Goal: Transaction & Acquisition: Purchase product/service

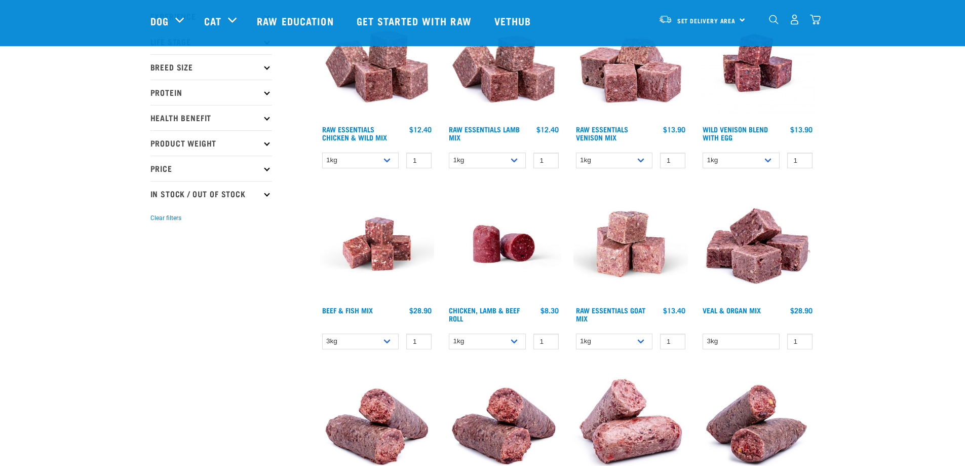
scroll to position [152, 0]
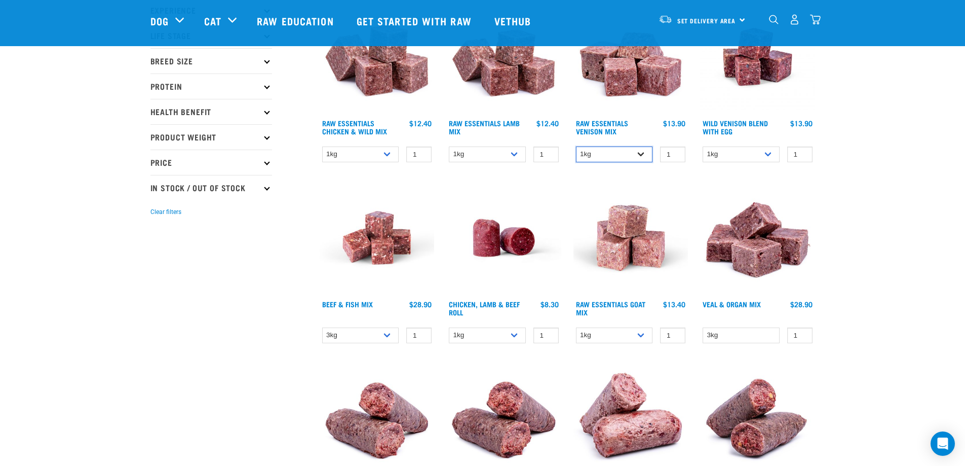
click at [649, 152] on select "1kg 3kg" at bounding box center [614, 154] width 77 height 16
select select "712"
click at [576, 146] on select "1kg 3kg" at bounding box center [614, 154] width 77 height 16
click at [769, 156] on select "1kg 3kg Bulk (10kg)" at bounding box center [741, 154] width 77 height 16
select select "50722"
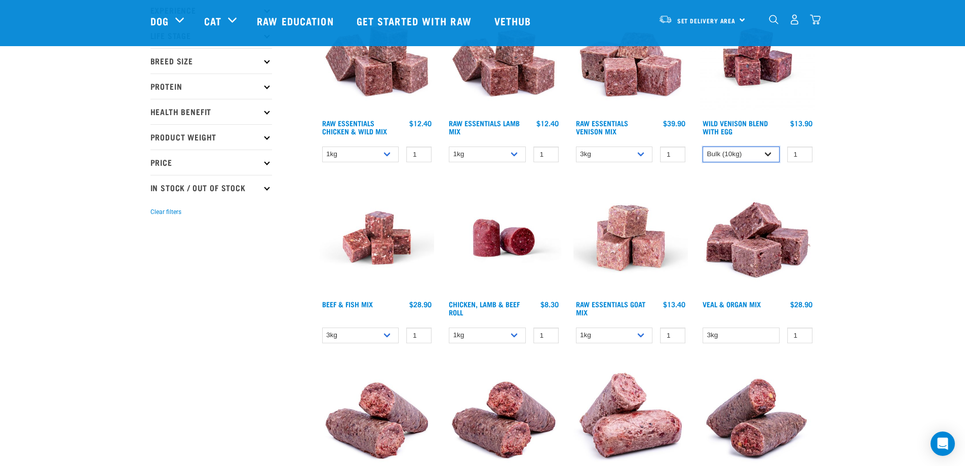
click at [703, 146] on select "1kg 3kg Bulk (10kg)" at bounding box center [741, 154] width 77 height 16
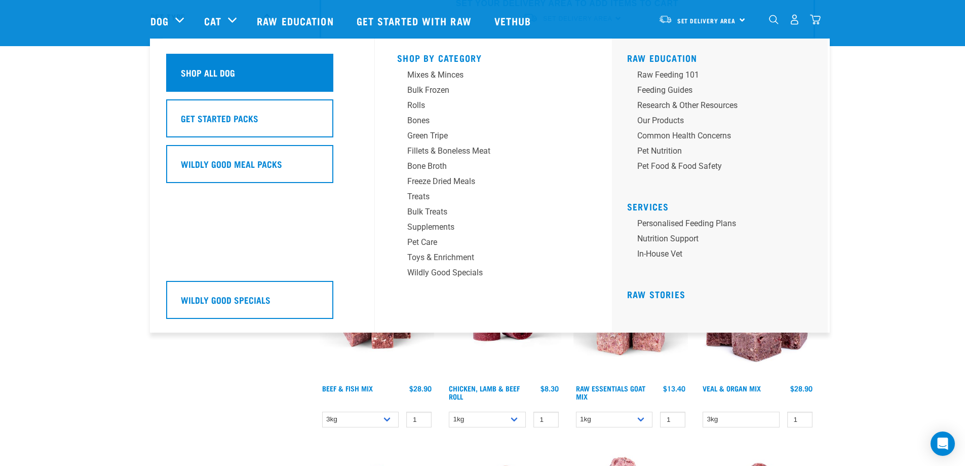
scroll to position [0, 0]
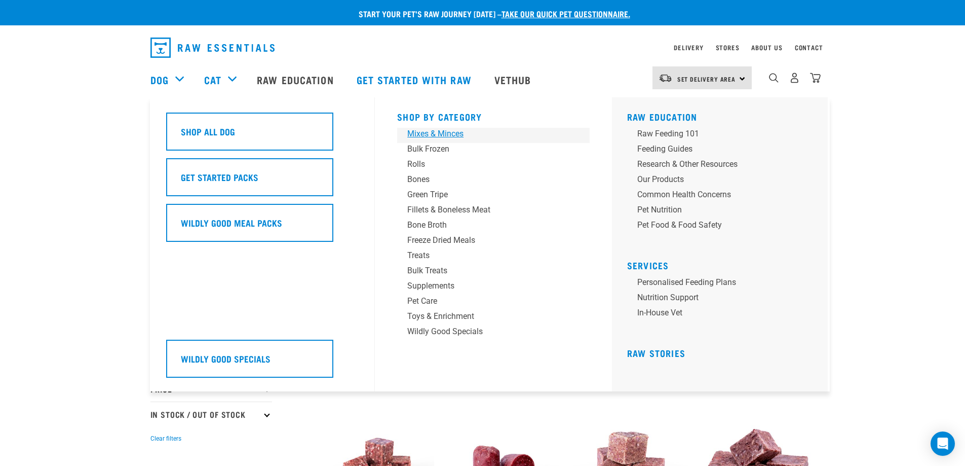
click at [452, 134] on div "Mixes & Minces" at bounding box center [486, 134] width 158 height 12
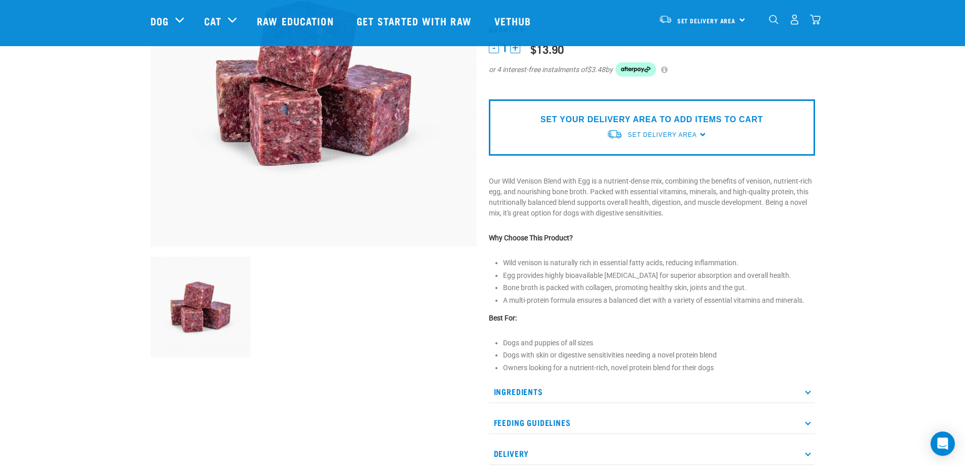
scroll to position [355, 0]
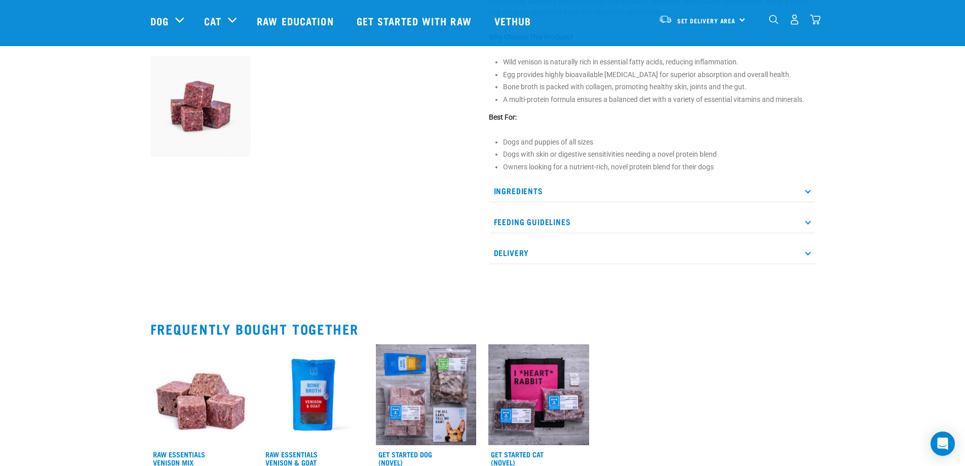
click at [807, 193] on p "Ingredients" at bounding box center [652, 190] width 326 height 23
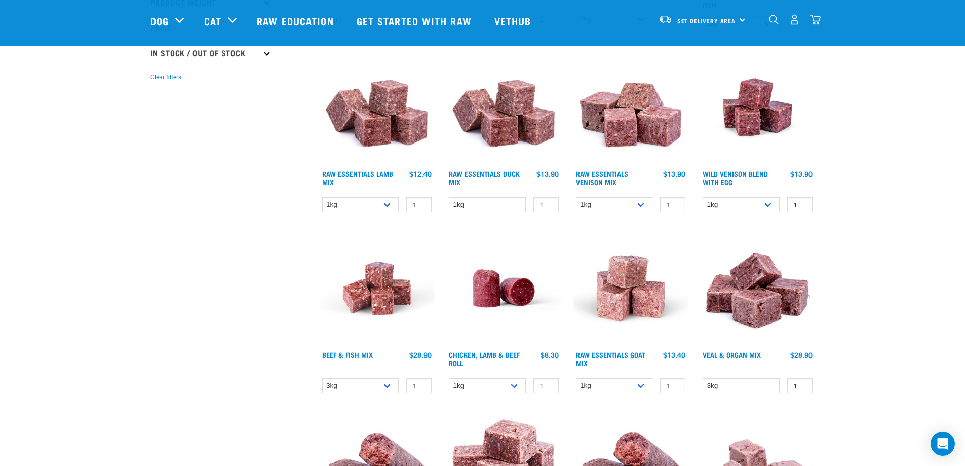
scroll to position [304, 0]
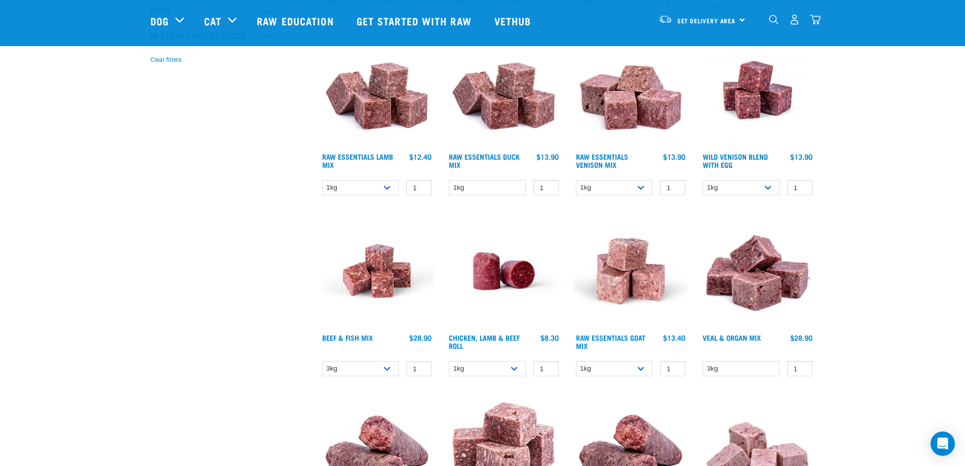
drag, startPoint x: 456, startPoint y: 271, endPoint x: 210, endPoint y: 310, distance: 249.2
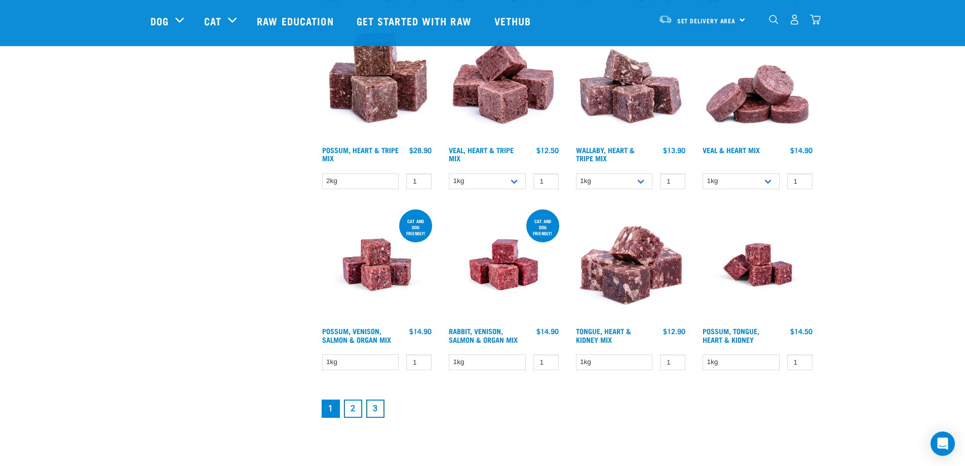
scroll to position [1216, 0]
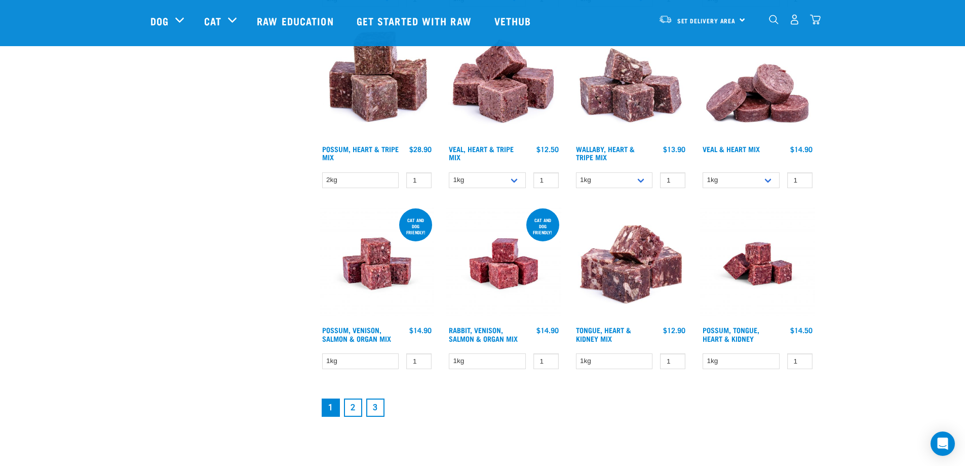
click at [353, 412] on link "2" at bounding box center [353, 407] width 18 height 18
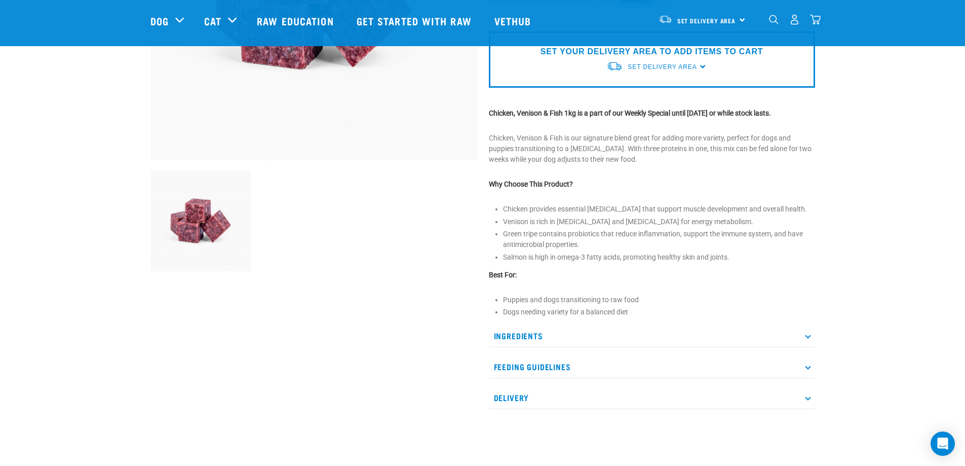
scroll to position [253, 0]
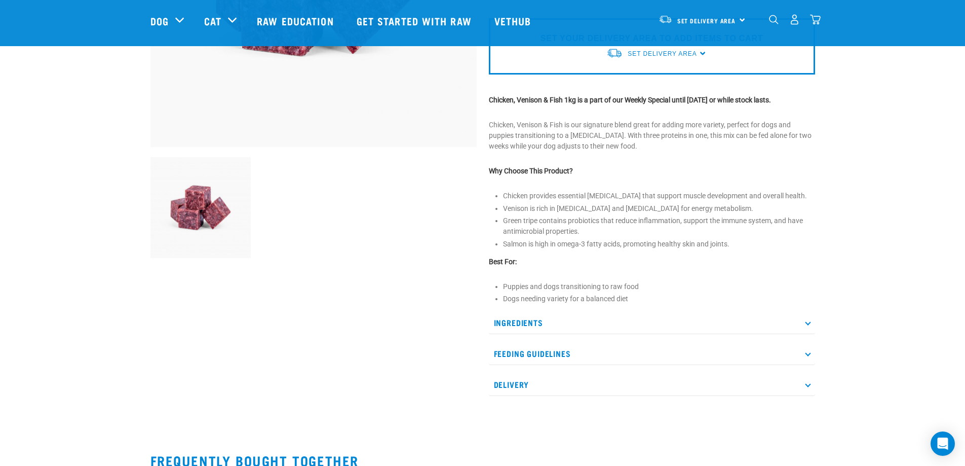
click at [812, 320] on p "Ingredients" at bounding box center [652, 322] width 326 height 23
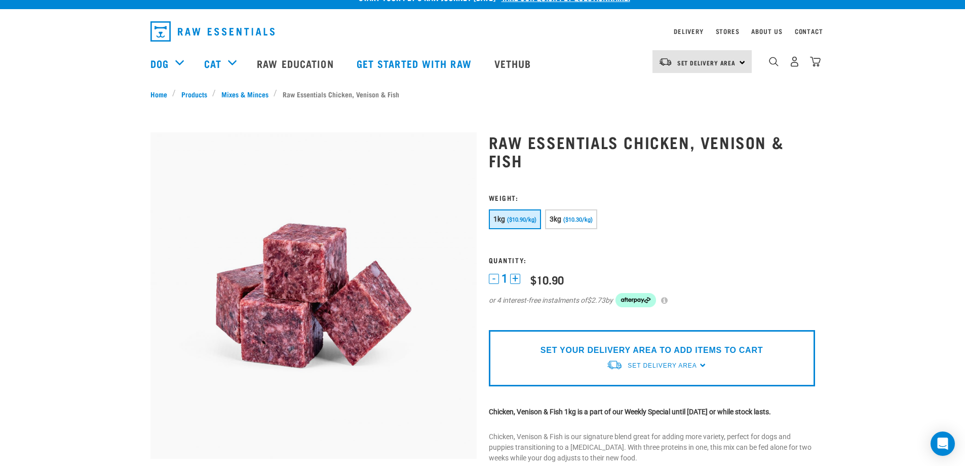
scroll to position [0, 0]
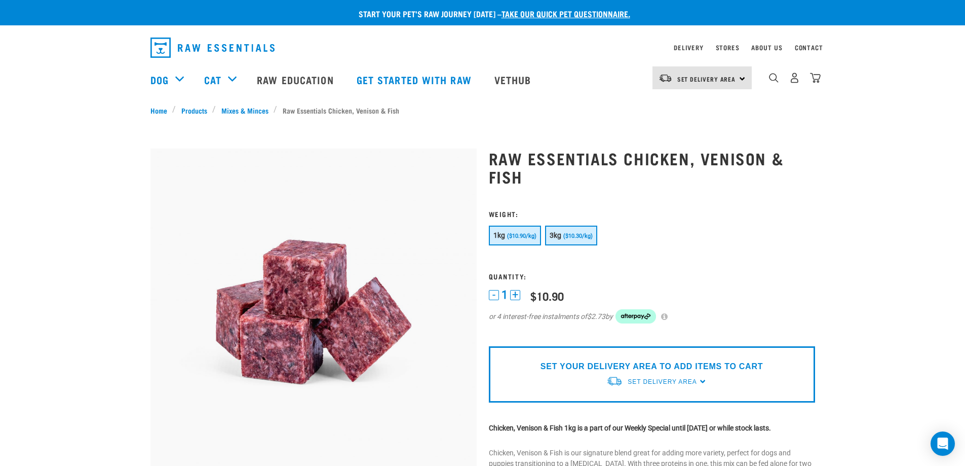
click at [566, 231] on button "3kg ($10.30/kg)" at bounding box center [571, 235] width 52 height 20
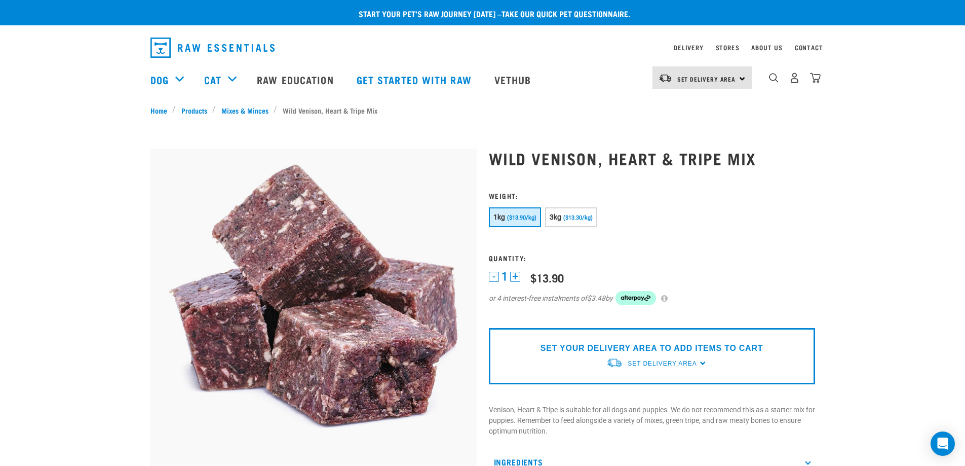
drag, startPoint x: 567, startPoint y: 220, endPoint x: 651, endPoint y: 258, distance: 92.5
click at [567, 220] on span "($13.30/kg)" at bounding box center [577, 217] width 29 height 7
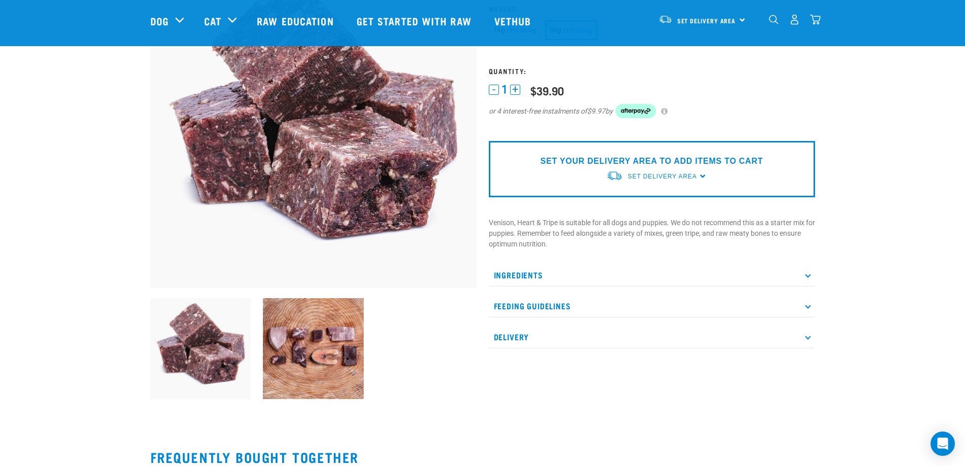
scroll to position [203, 0]
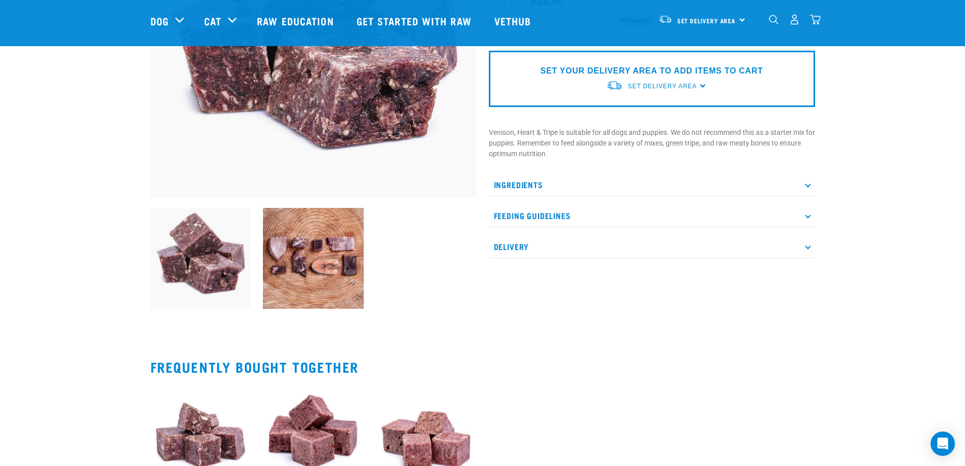
click at [809, 188] on p "Ingredients" at bounding box center [652, 184] width 326 height 23
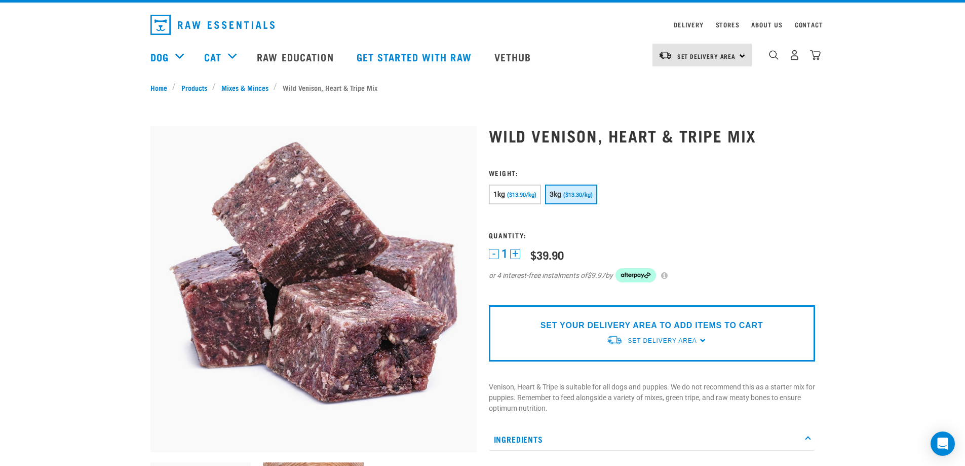
scroll to position [0, 0]
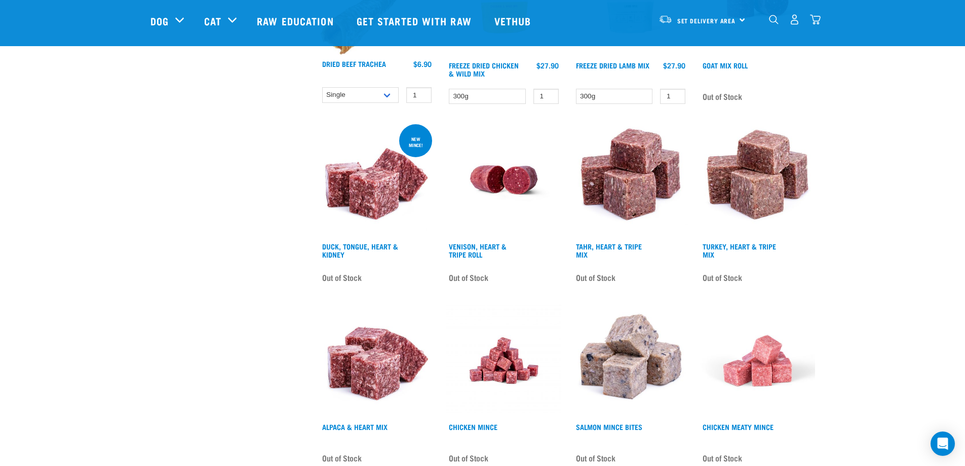
scroll to position [1216, 0]
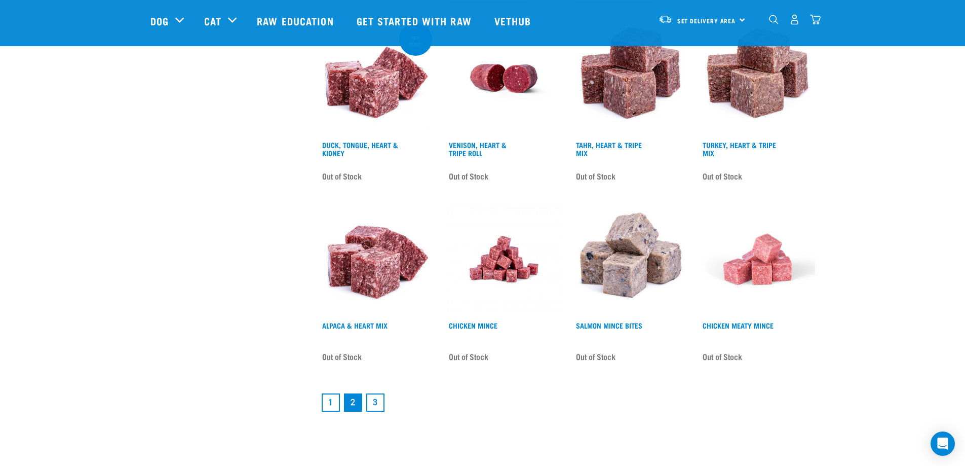
click at [378, 404] on link "3" at bounding box center [375, 402] width 18 height 18
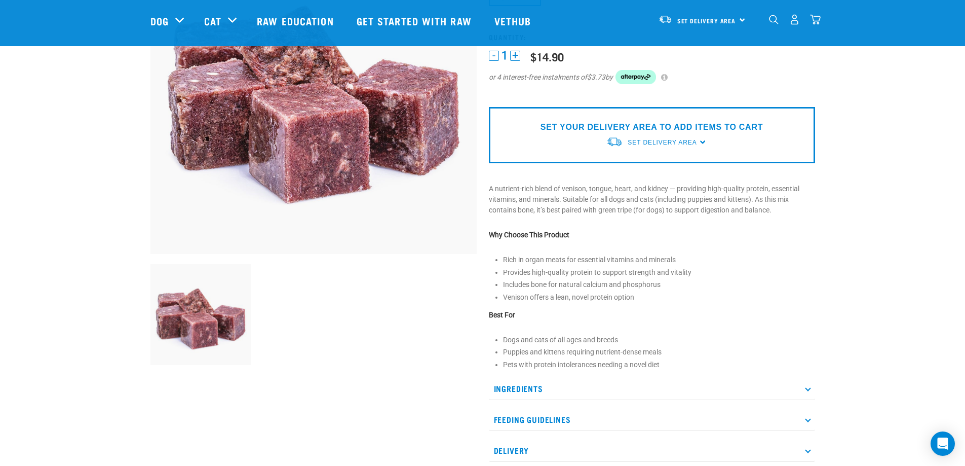
scroll to position [203, 0]
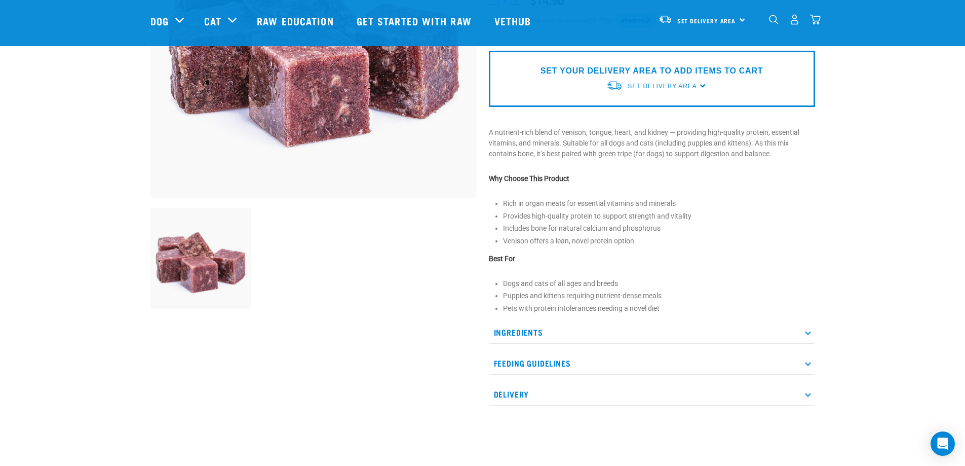
click at [809, 334] on p "Ingredients" at bounding box center [652, 332] width 326 height 23
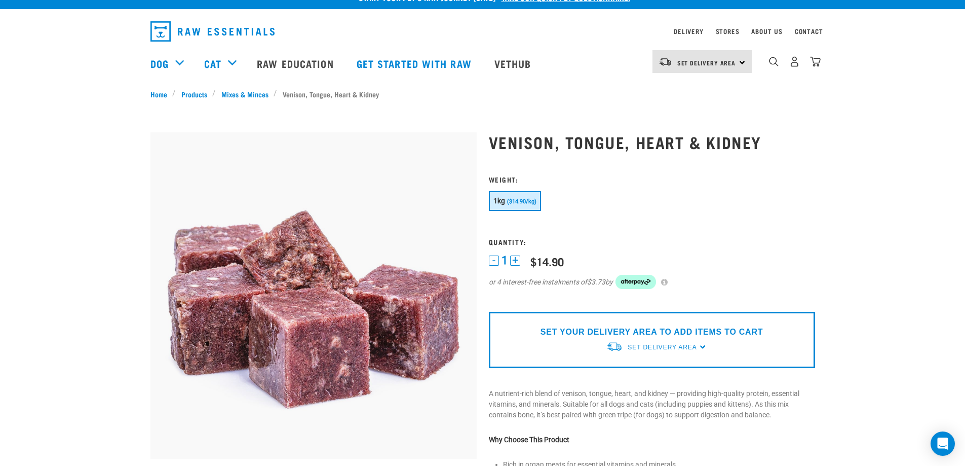
scroll to position [0, 0]
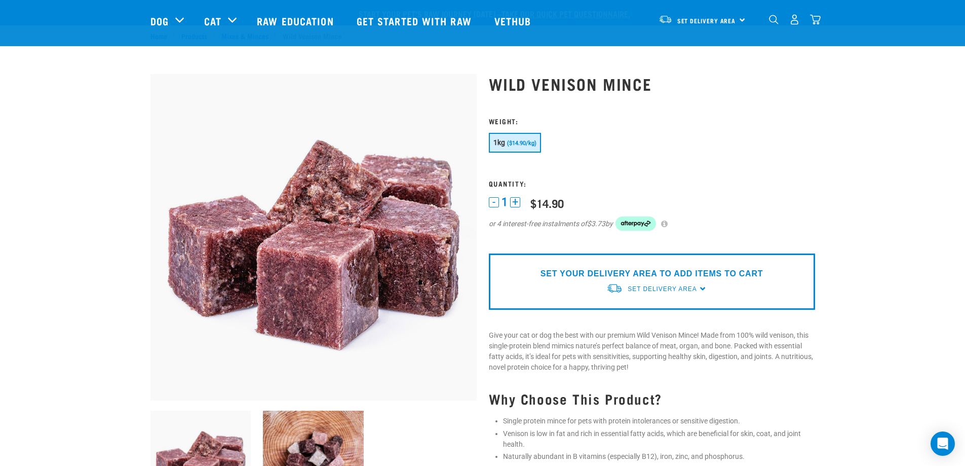
scroll to position [203, 0]
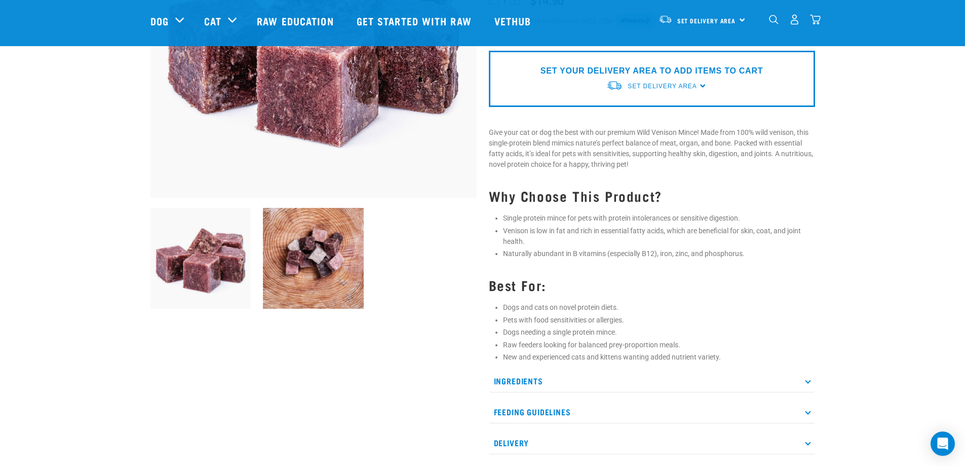
click at [812, 383] on p "Ingredients" at bounding box center [652, 380] width 326 height 23
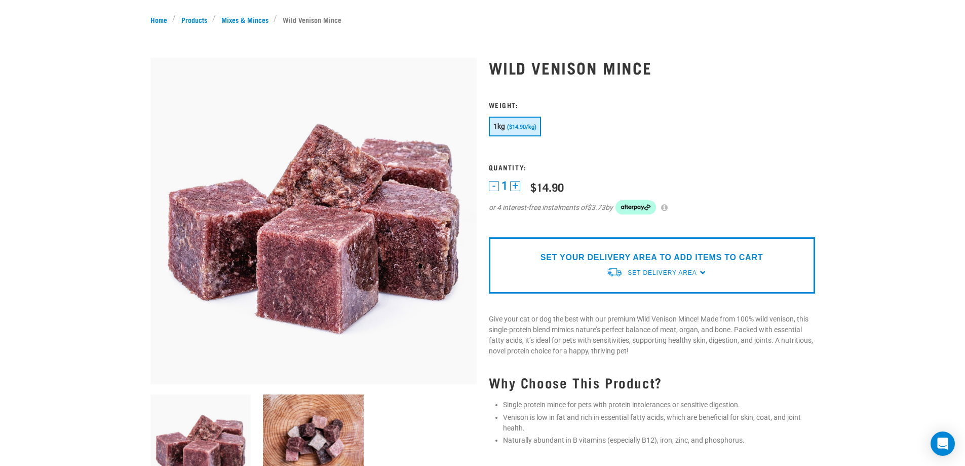
scroll to position [0, 0]
